Goal: Task Accomplishment & Management: Manage account settings

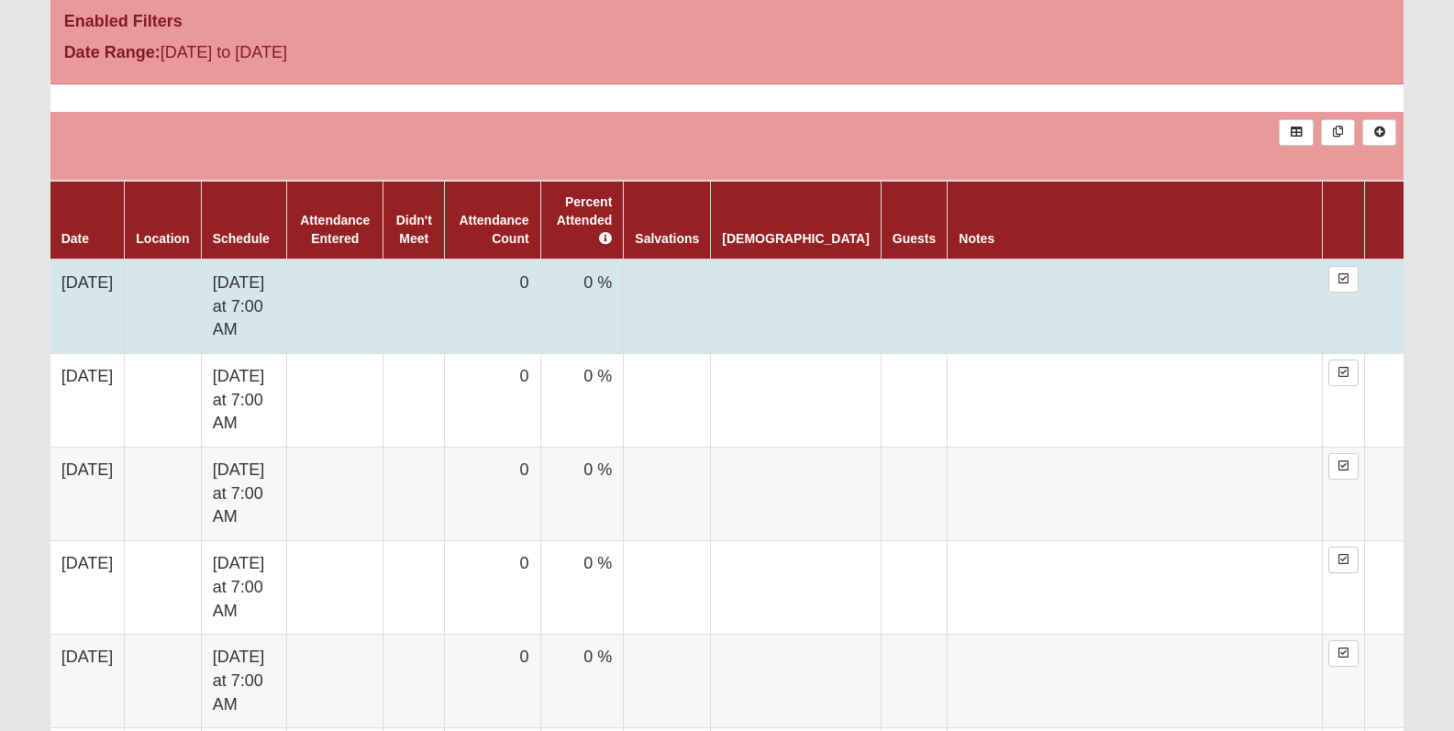
scroll to position [1259, 0]
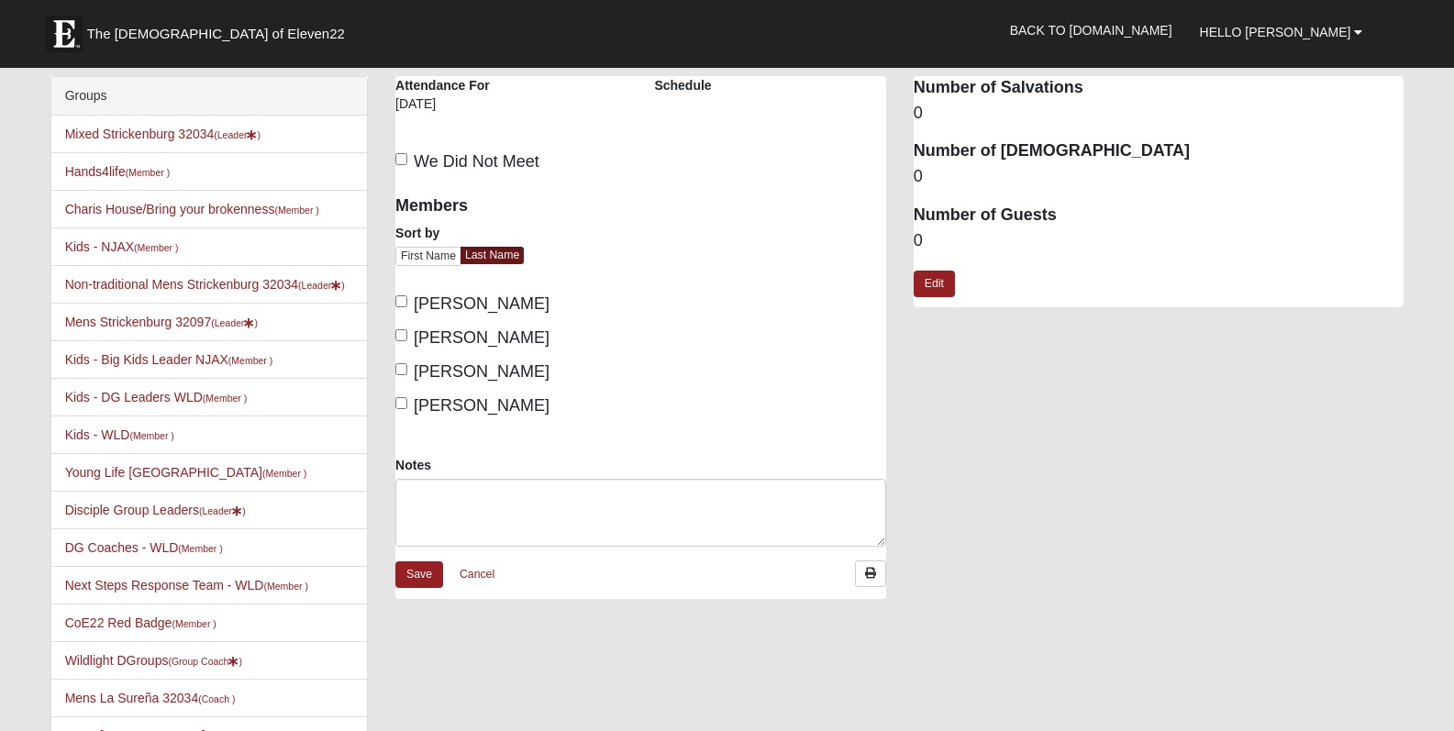
click at [406, 301] on input "DeLoach, Tanner" at bounding box center [401, 301] width 12 height 12
checkbox input "true"
click at [399, 404] on input "Strickenburg, Mark" at bounding box center [401, 403] width 12 height 12
checkbox input "true"
click at [420, 573] on link "Save" at bounding box center [419, 575] width 48 height 27
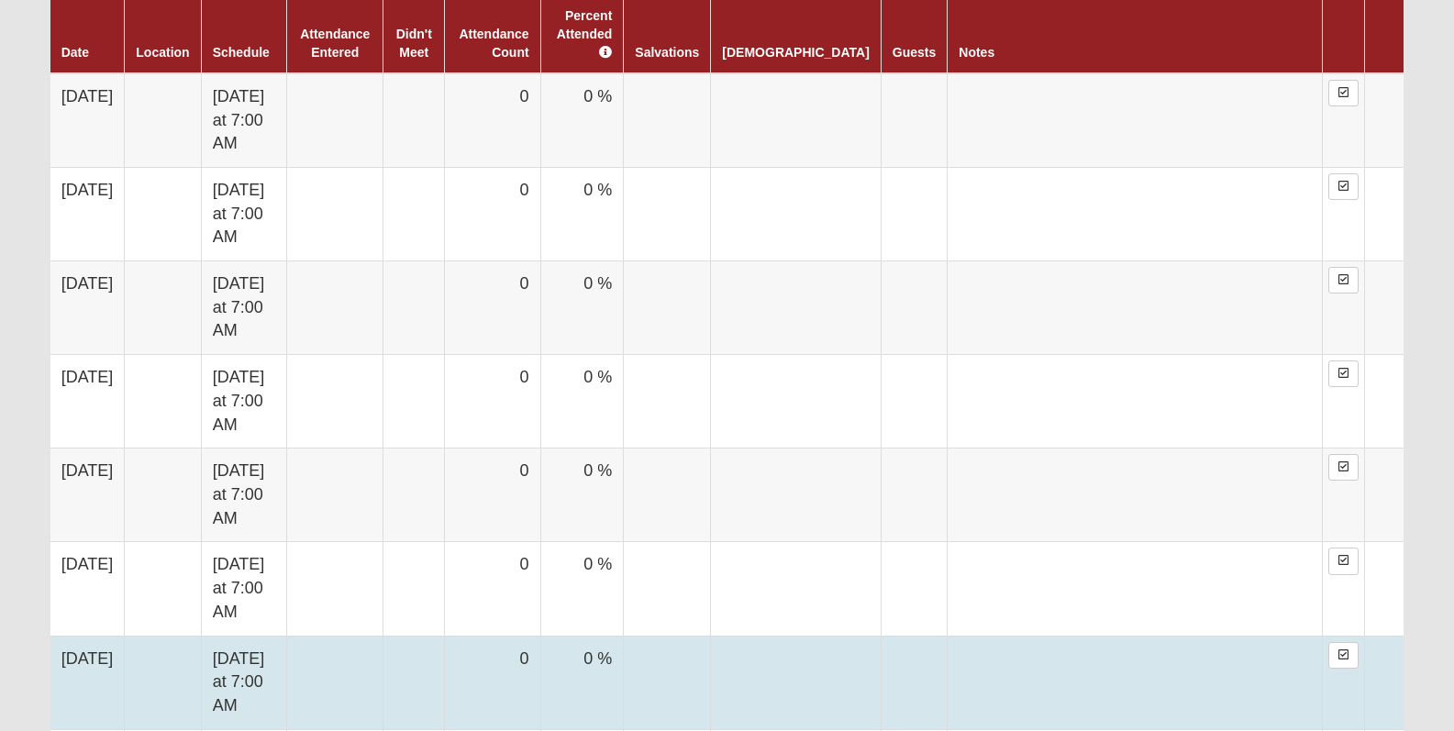
scroll to position [1455, 0]
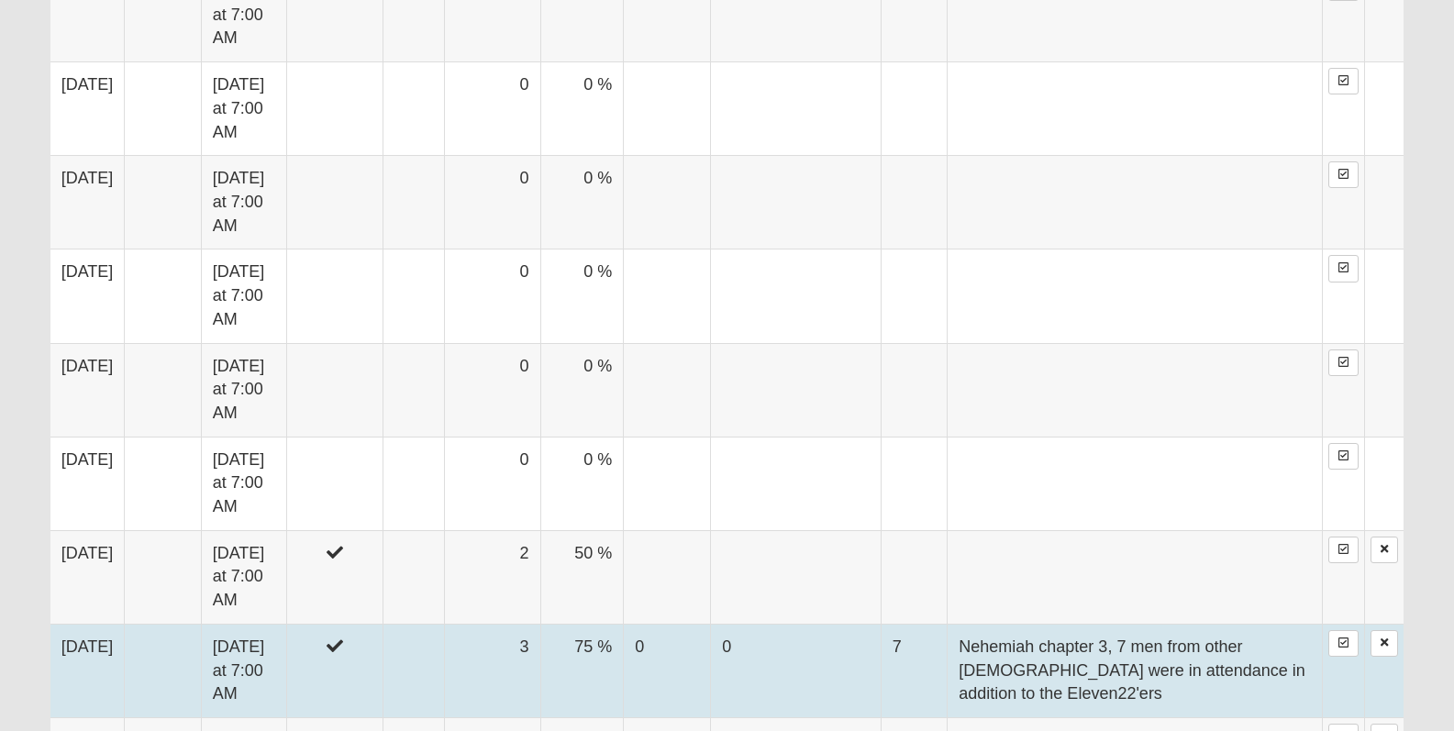
click at [1010, 624] on td "Nehemiah chapter 3, 7 men from other [DEMOGRAPHIC_DATA] were in attendance in a…" at bounding box center [1135, 671] width 375 height 94
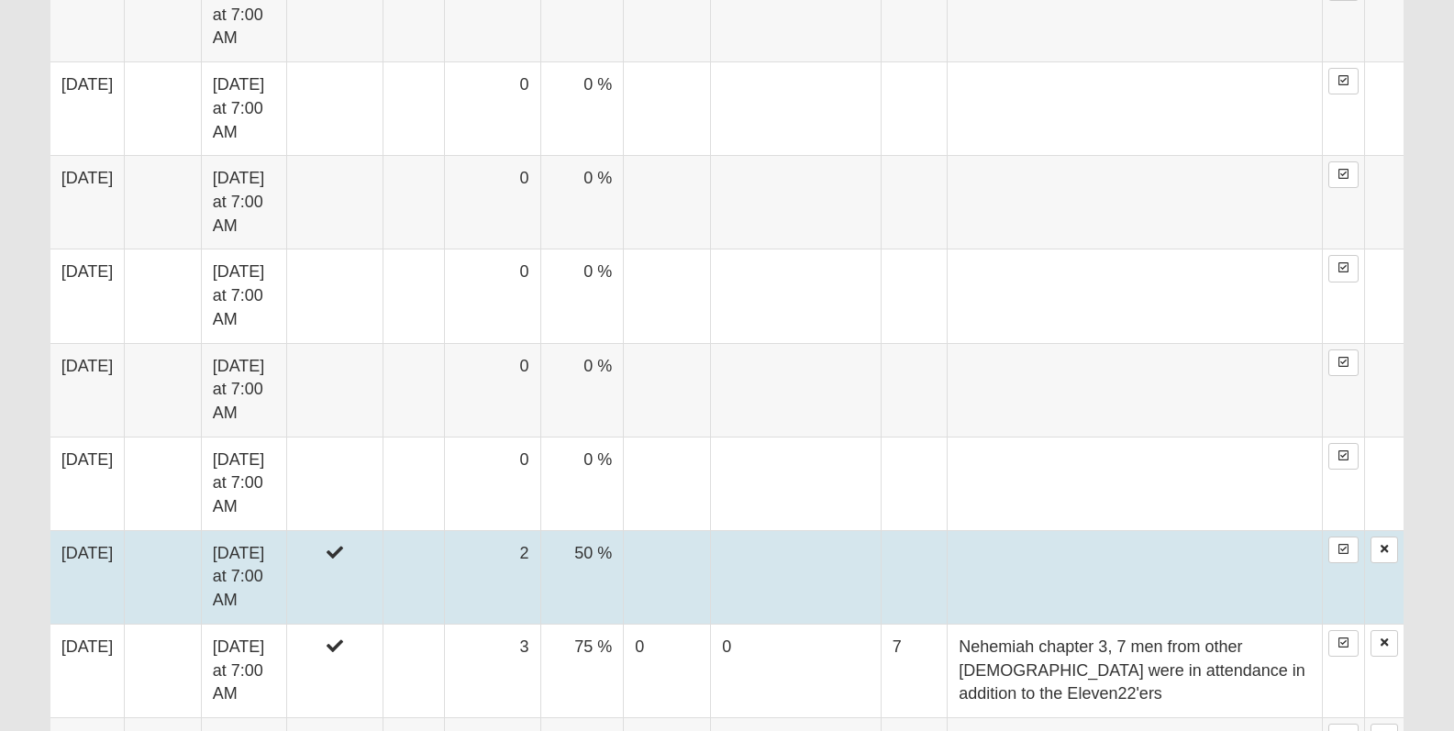
click at [384, 530] on td at bounding box center [335, 577] width 96 height 94
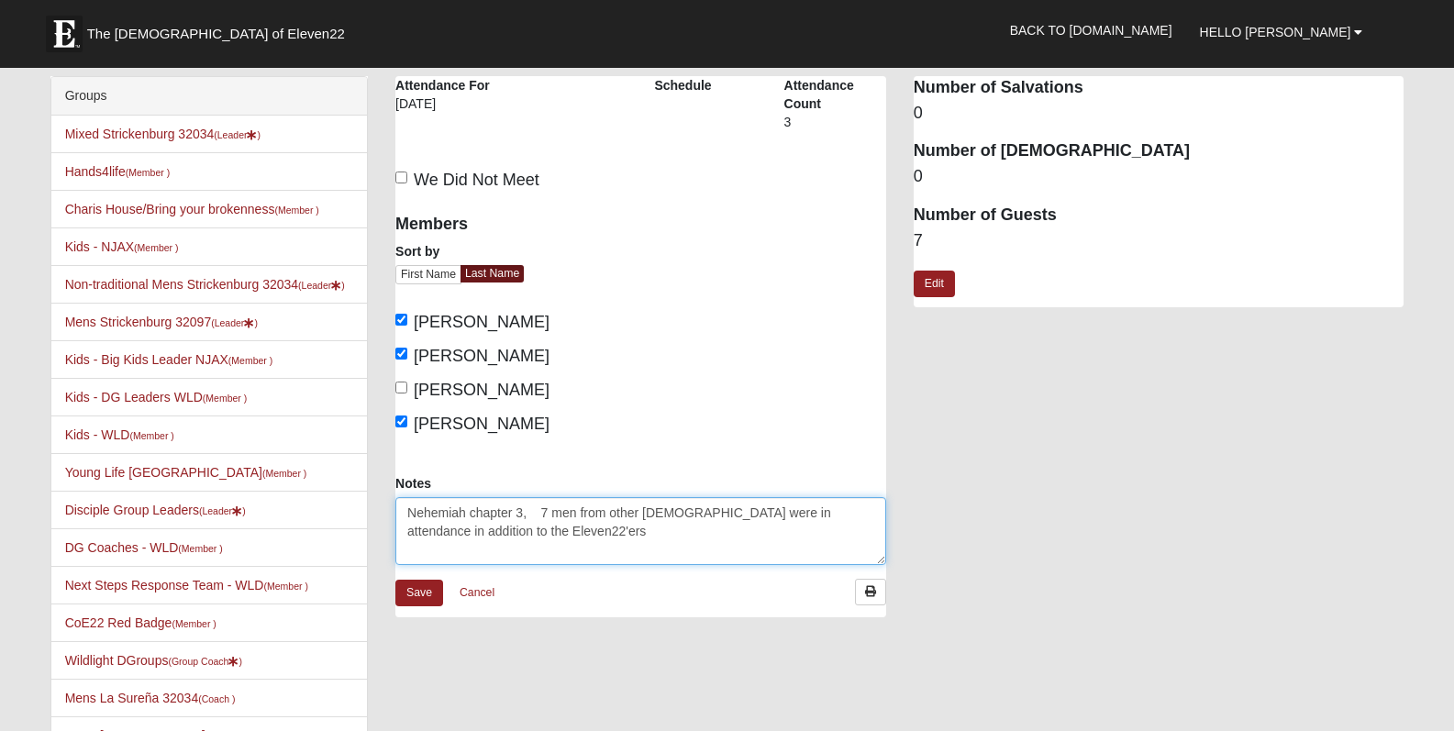
drag, startPoint x: 408, startPoint y: 513, endPoint x: 570, endPoint y: 530, distance: 162.4
click at [570, 530] on textarea "Nehemiah chapter 3, 7 men from other churches were in attendance in addition to…" at bounding box center [640, 531] width 491 height 68
click at [526, 516] on textarea "Notes" at bounding box center [640, 531] width 491 height 68
paste textarea "Nehemiah chapter 3, 7 men from other [DEMOGRAPHIC_DATA] were in attendance in a…"
click at [521, 515] on textarea "Nehemiah chapter 3, 7 men from other [DEMOGRAPHIC_DATA] were in attendance in a…" at bounding box center [640, 531] width 491 height 68
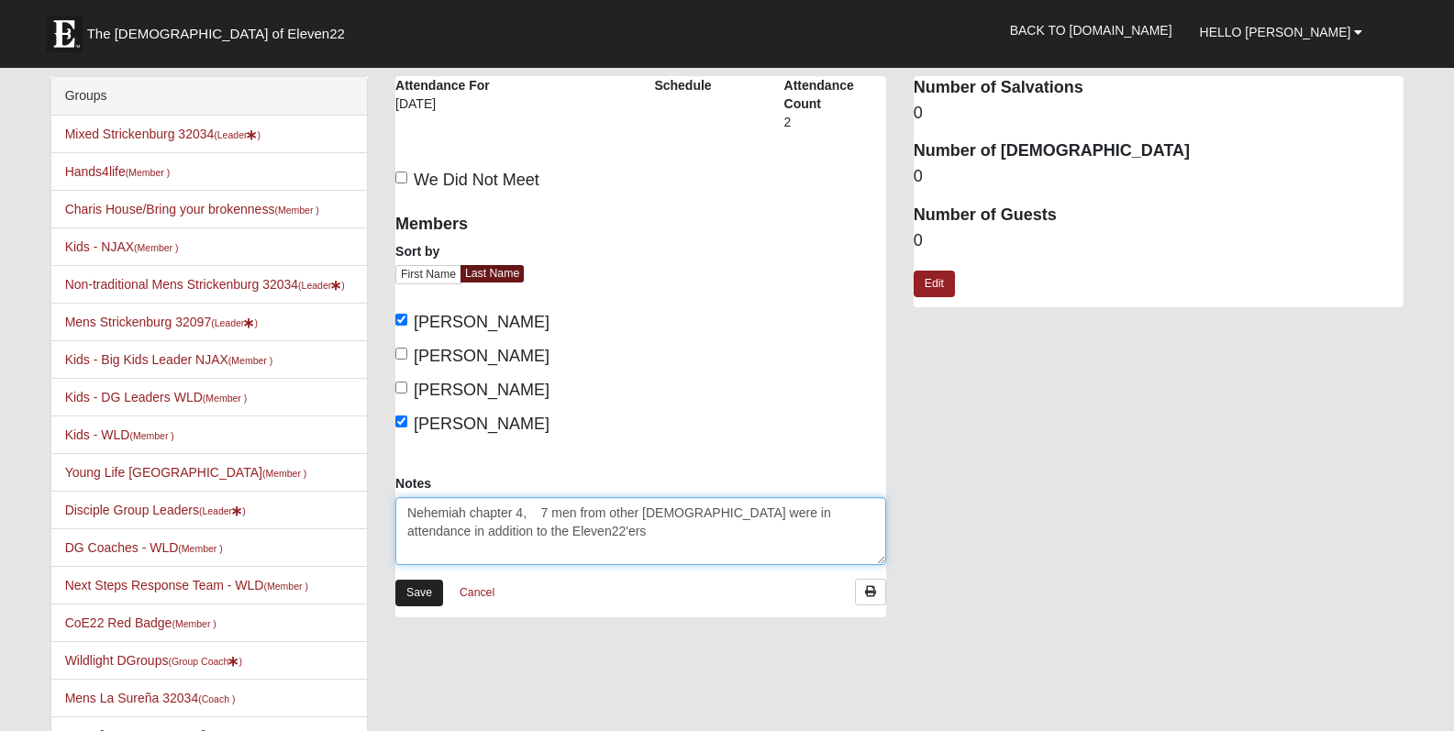
type textarea "Nehemiah chapter 4, 7 men from other [DEMOGRAPHIC_DATA] were in attendance in a…"
click at [399, 597] on link "Save" at bounding box center [419, 593] width 48 height 27
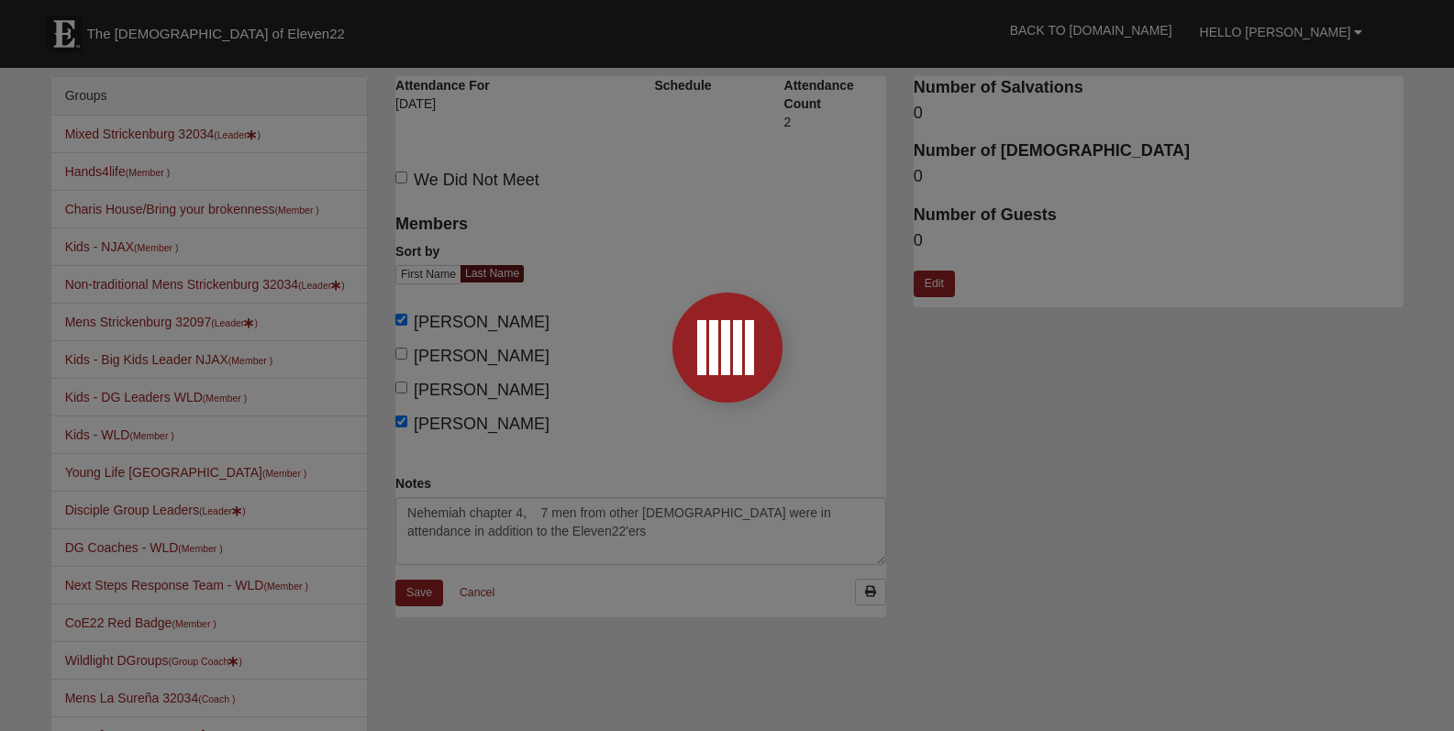
click at [422, 599] on div at bounding box center [727, 365] width 1454 height 731
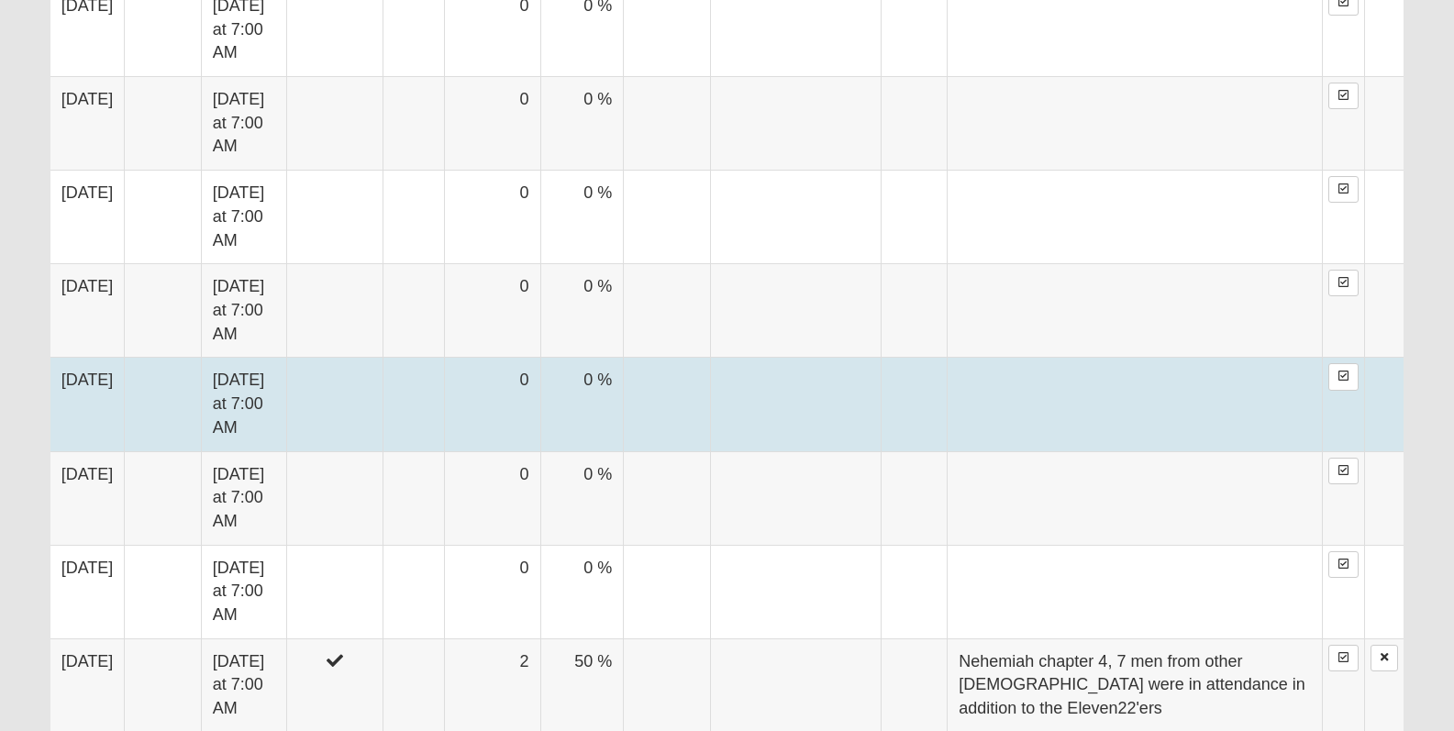
scroll to position [1441, 0]
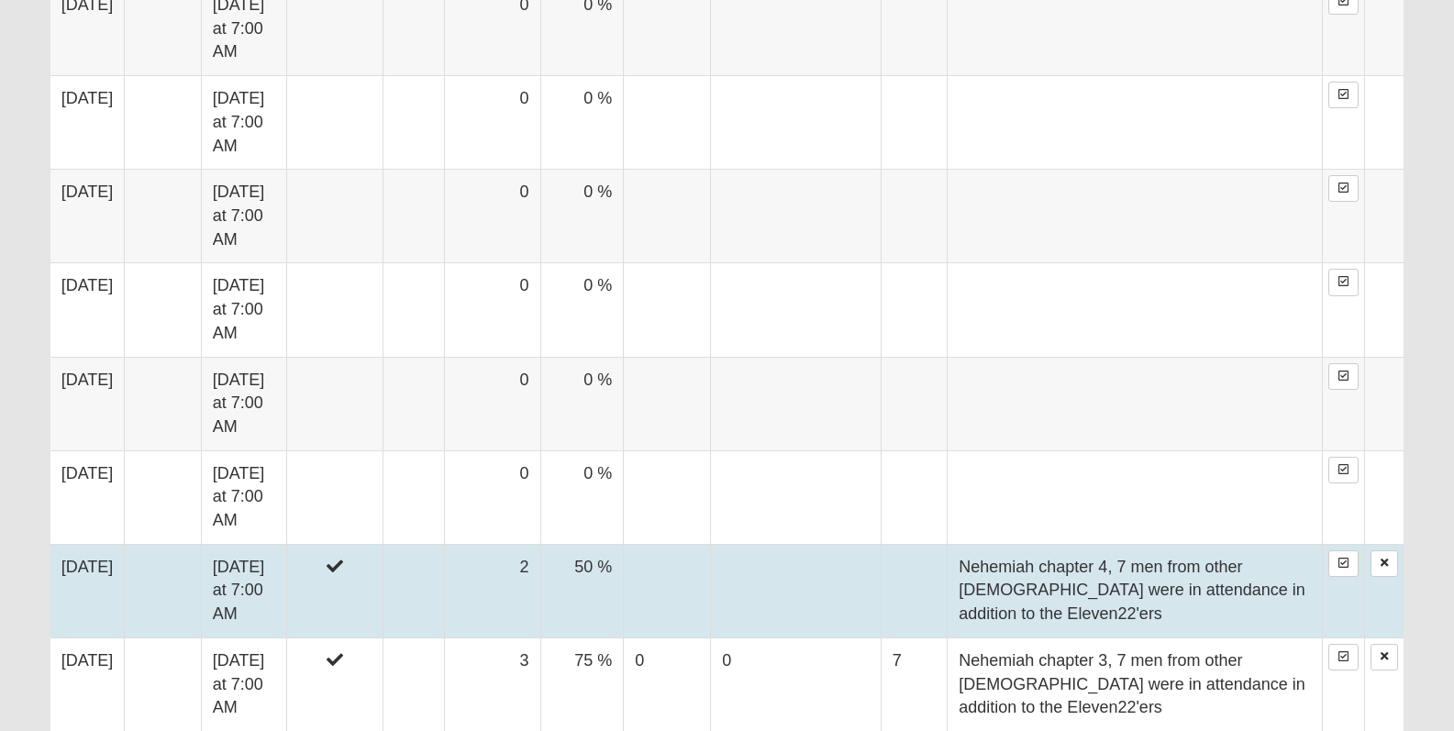
click at [516, 544] on td "2" at bounding box center [492, 591] width 95 height 94
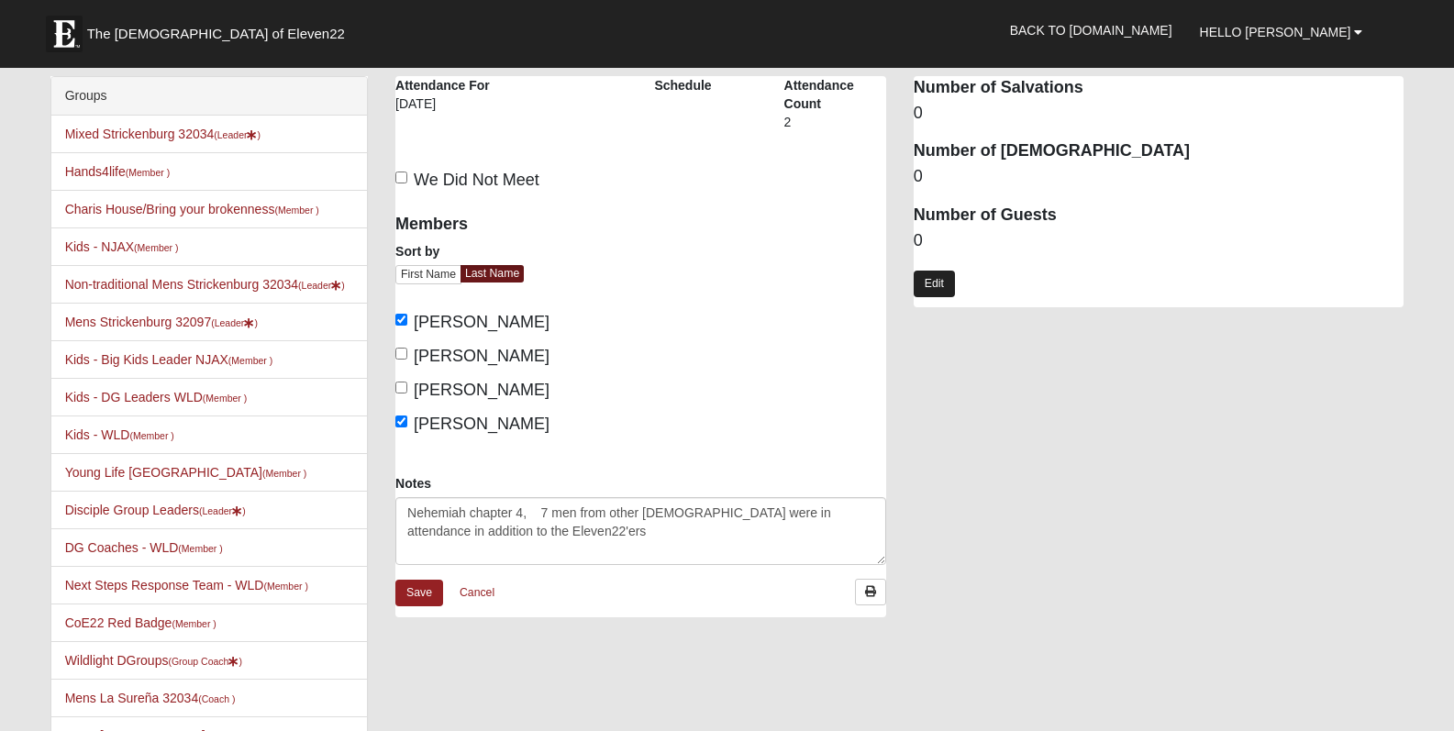
click at [933, 282] on link "Edit" at bounding box center [934, 284] width 41 height 27
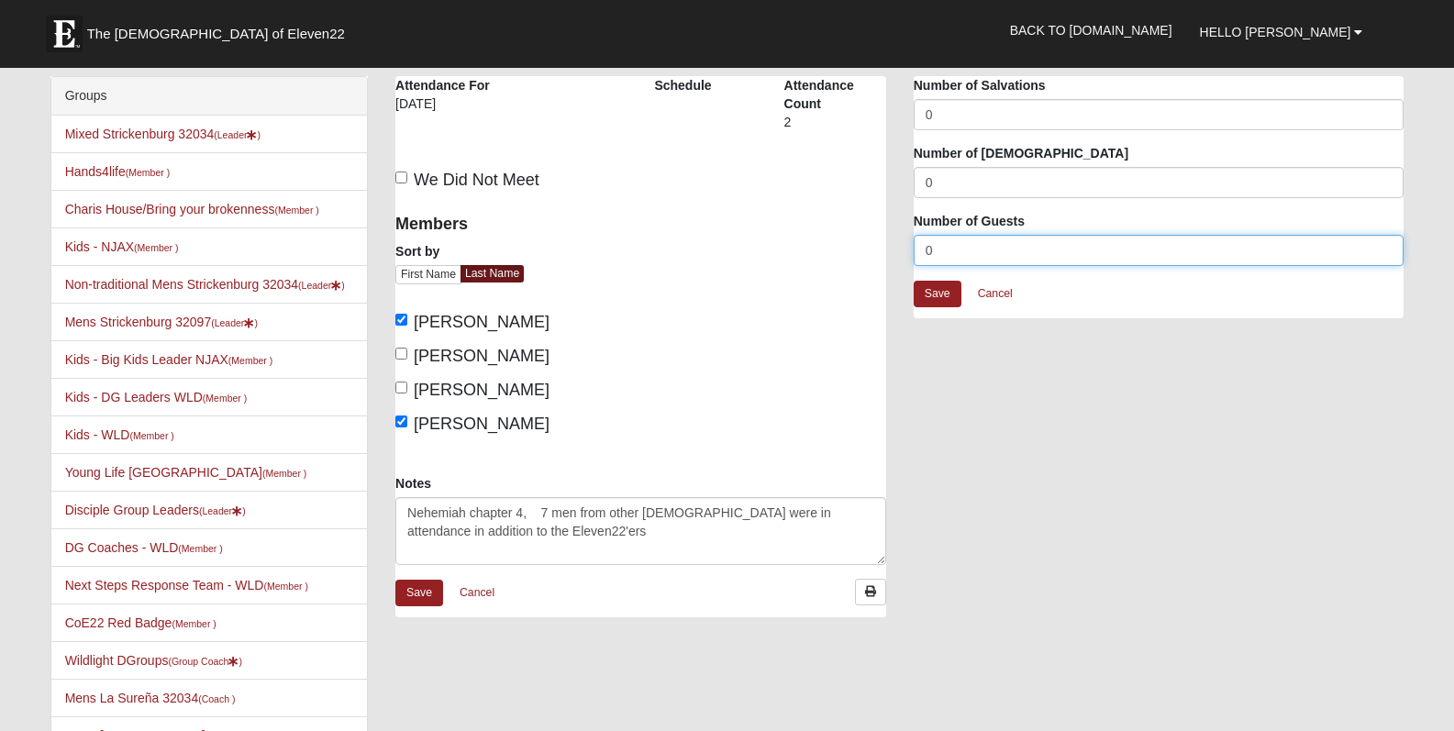
drag, startPoint x: 938, startPoint y: 239, endPoint x: 949, endPoint y: 254, distance: 18.4
click at [949, 254] on input "0" at bounding box center [1159, 250] width 491 height 31
type input "7"
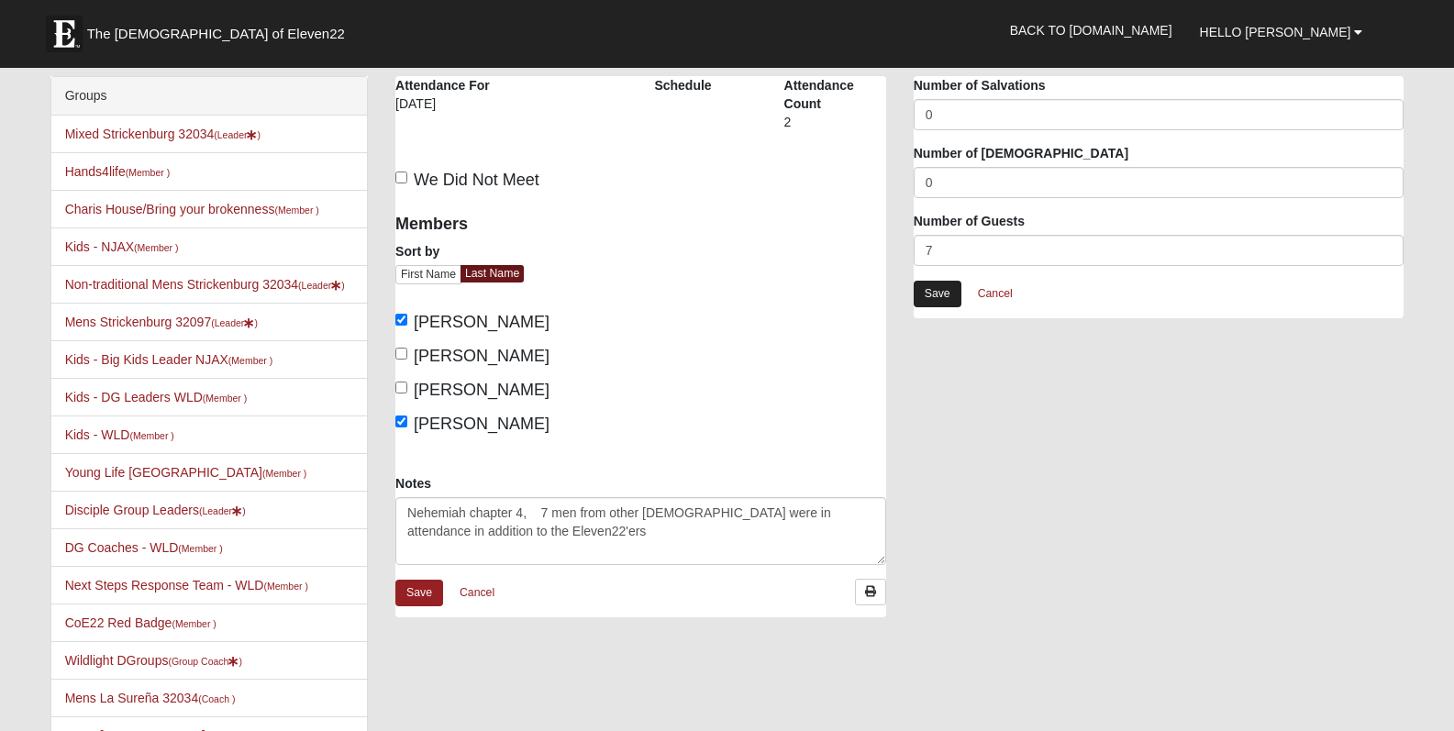
click at [932, 295] on link "Save" at bounding box center [938, 294] width 48 height 27
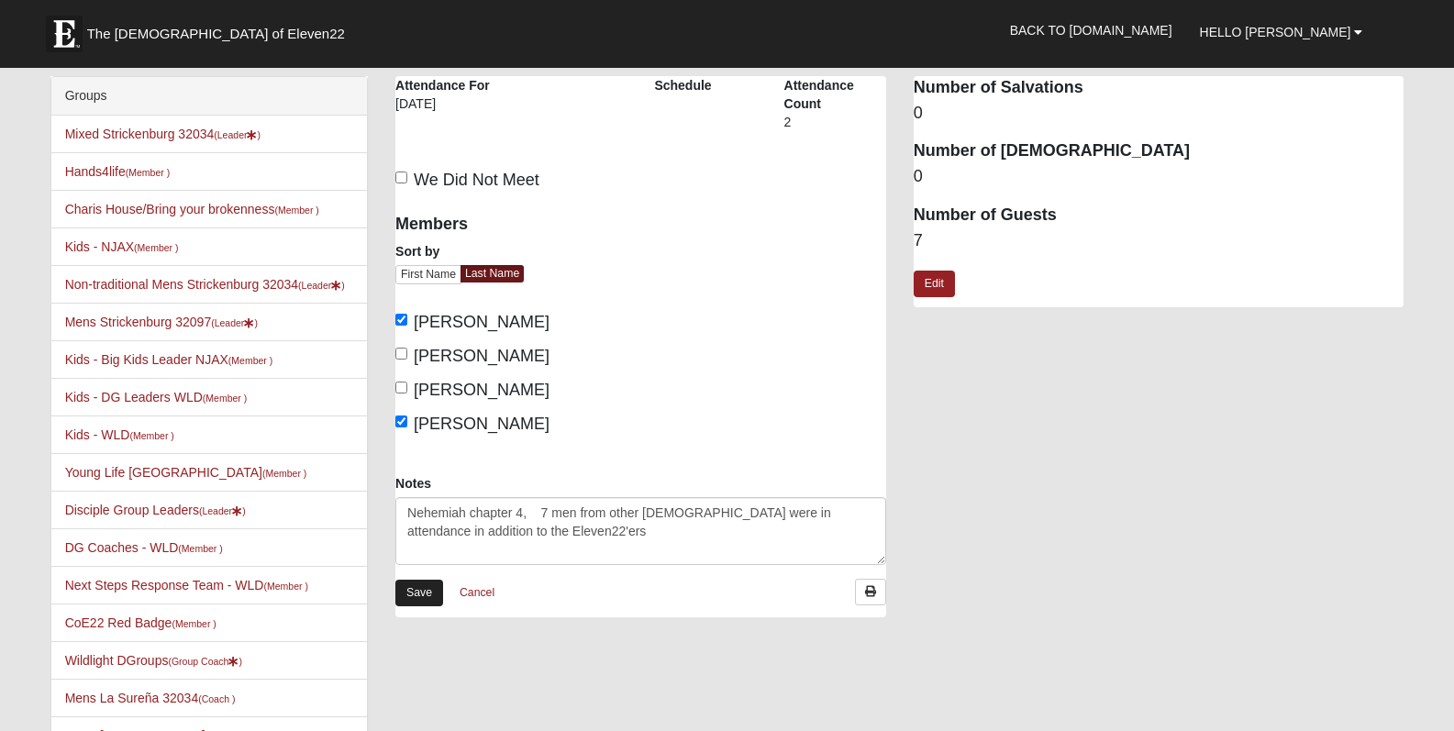
click at [408, 602] on link "Save" at bounding box center [419, 593] width 48 height 27
